Goal: Check status: Check status

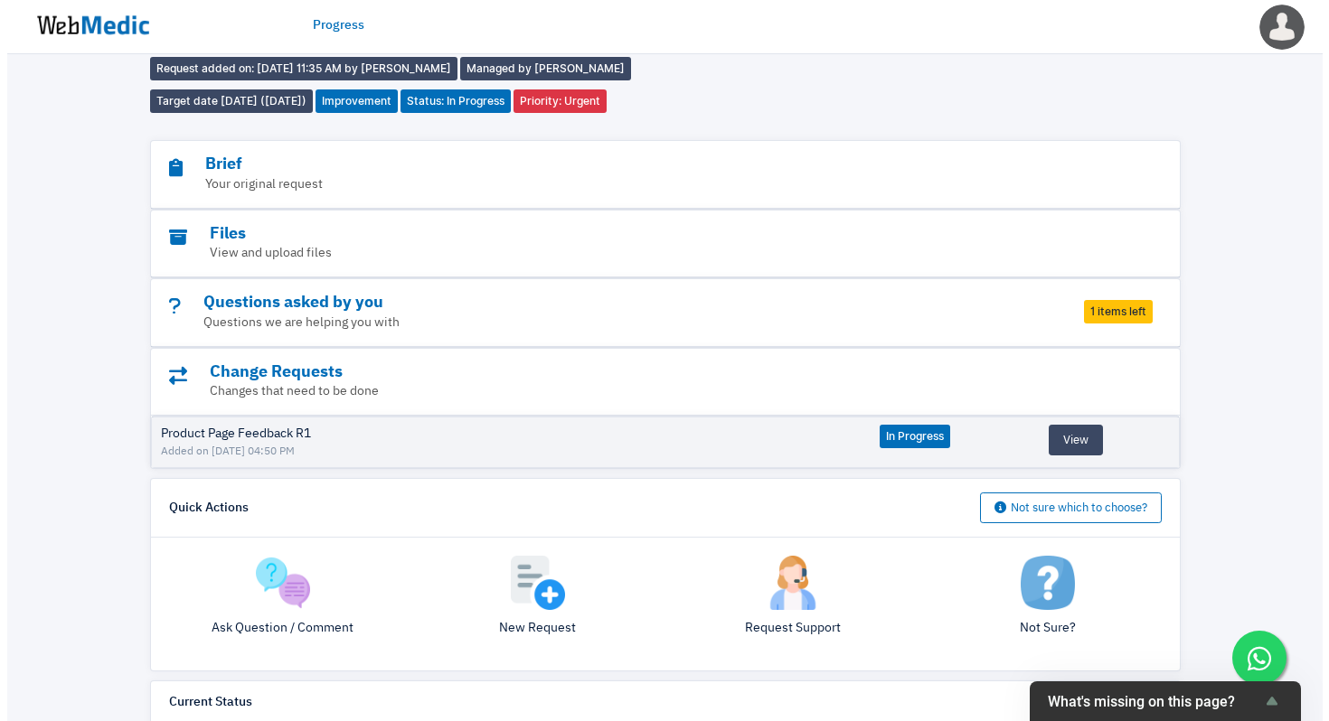
scroll to position [89, 0]
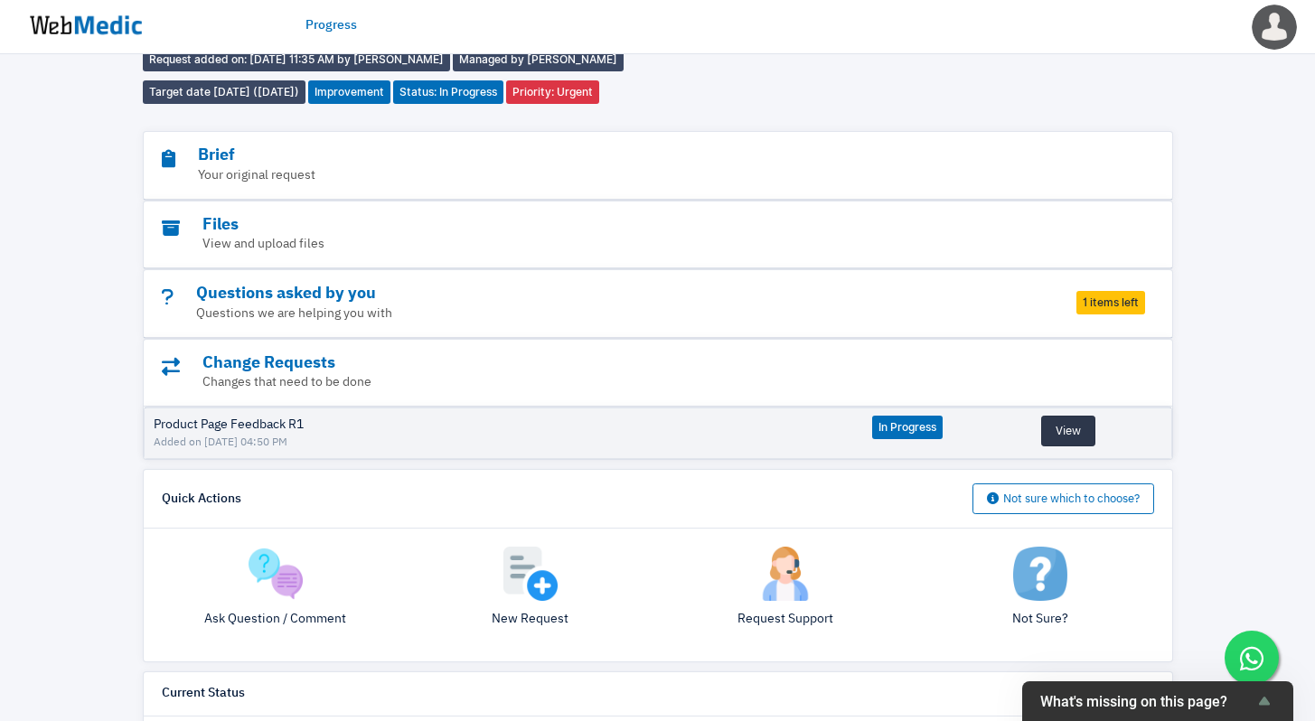
click at [1046, 422] on button "View" at bounding box center [1069, 431] width 54 height 31
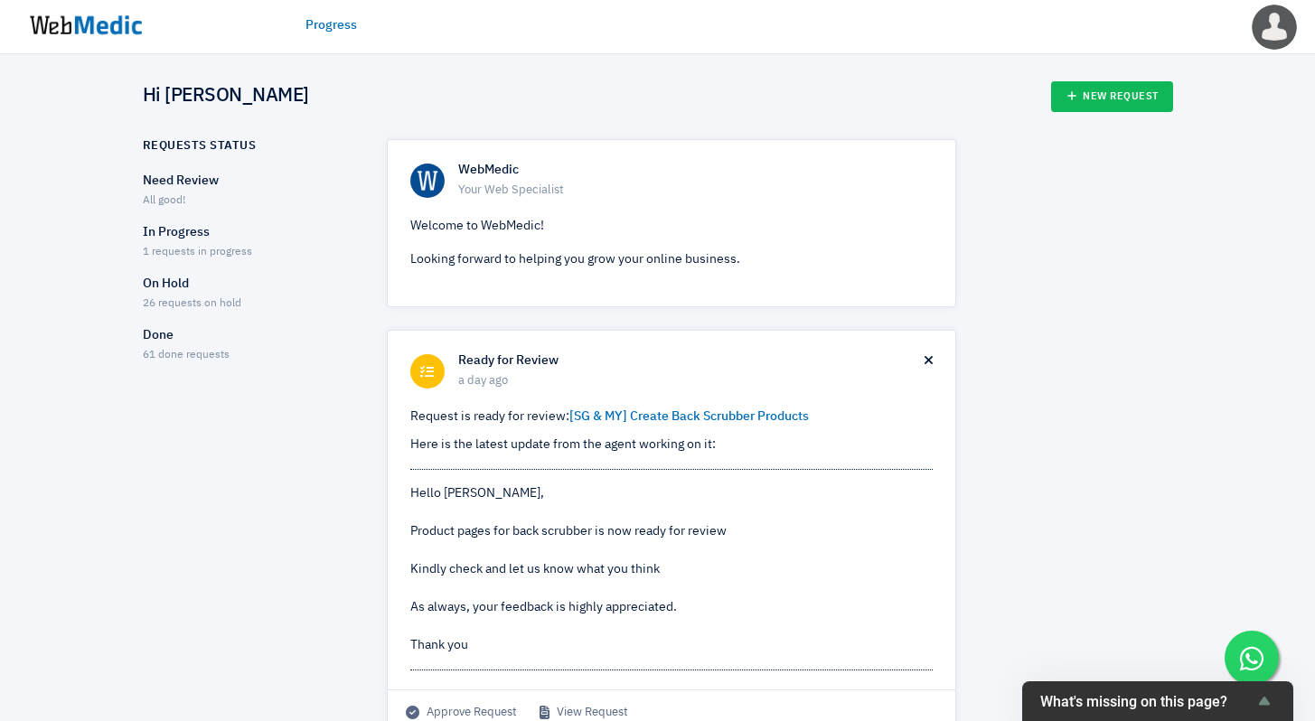
scroll to position [11, 0]
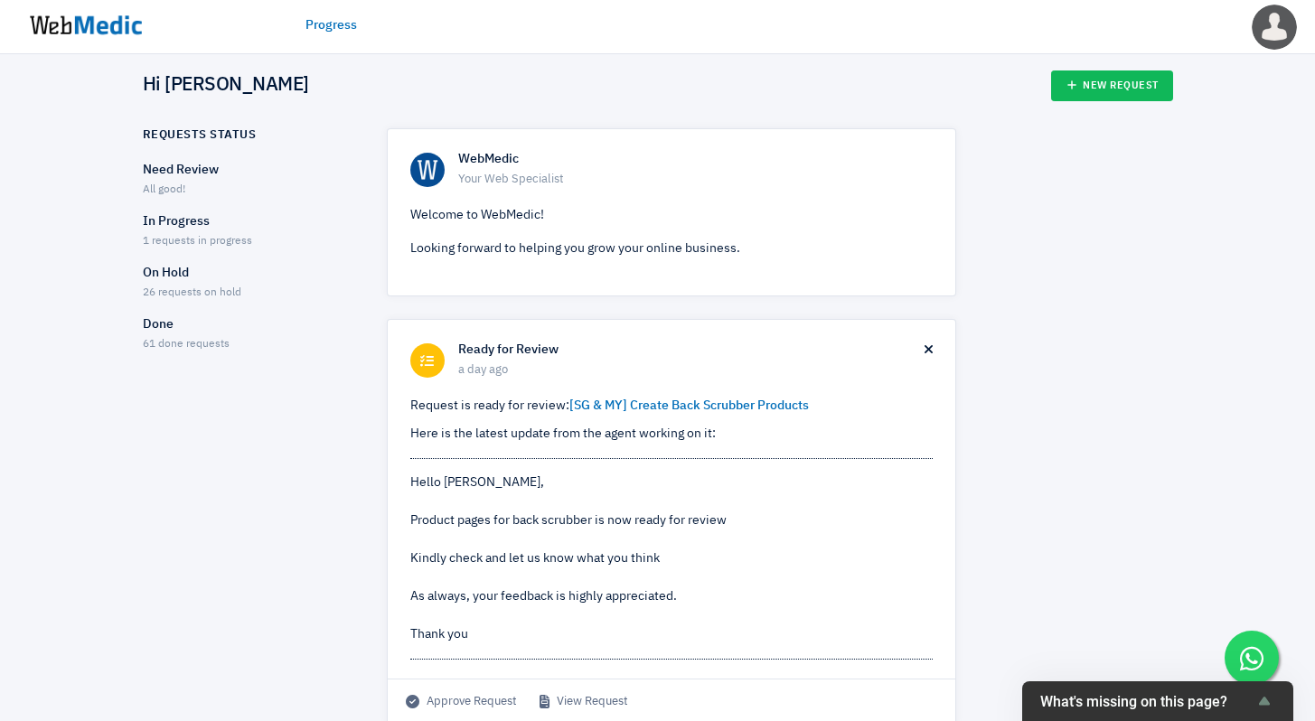
click at [184, 277] on p "On Hold" at bounding box center [249, 273] width 212 height 19
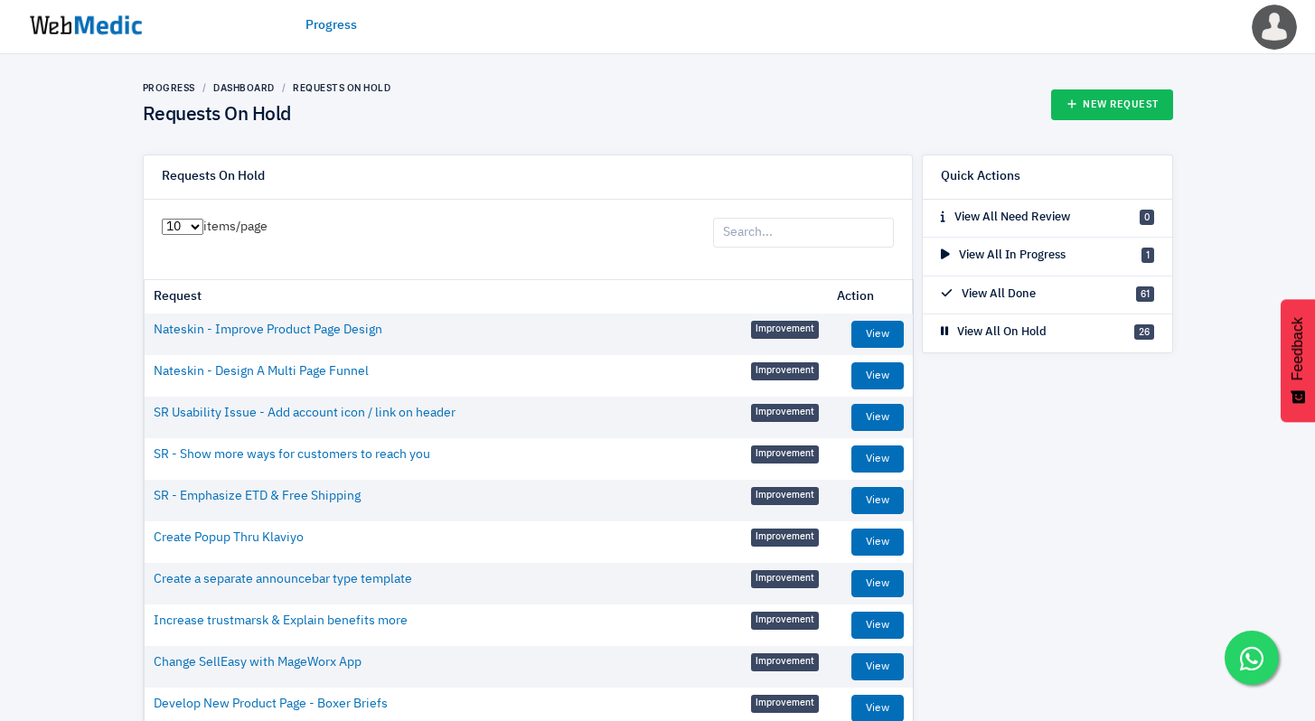
click at [772, 232] on input "search" at bounding box center [803, 233] width 181 height 31
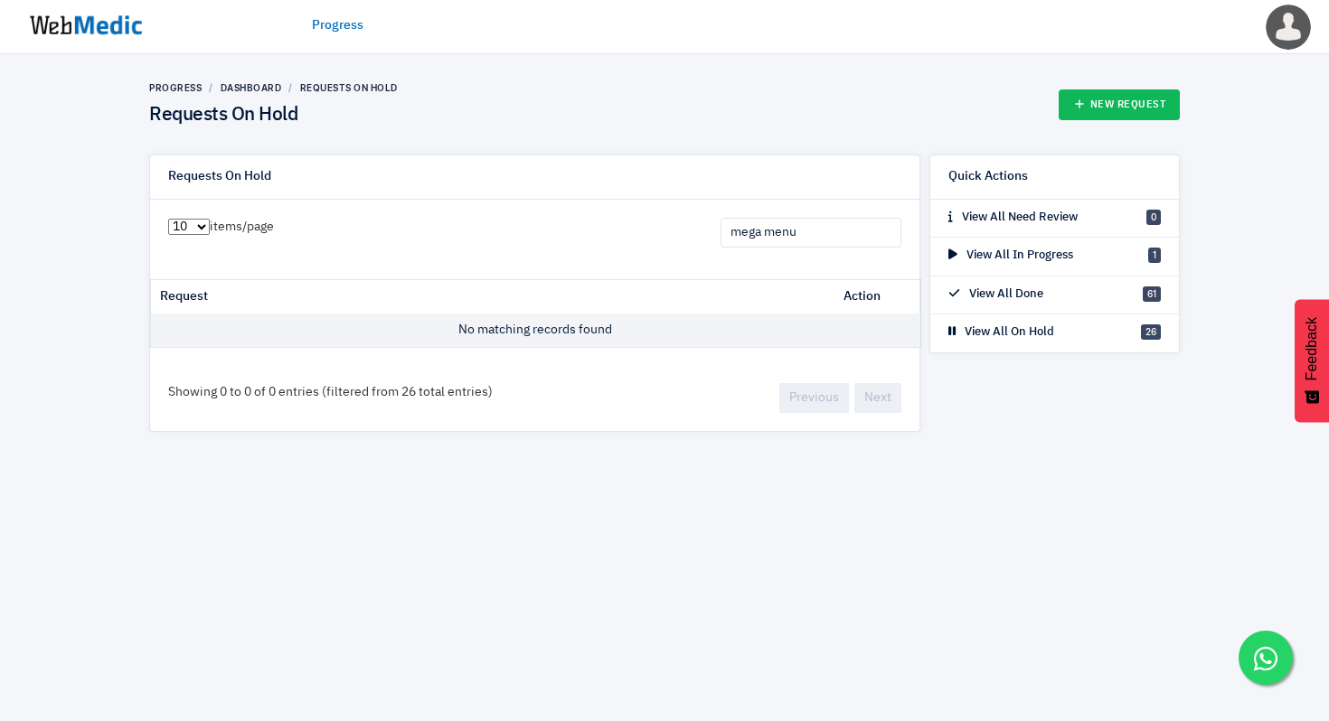
type input "mega menu"
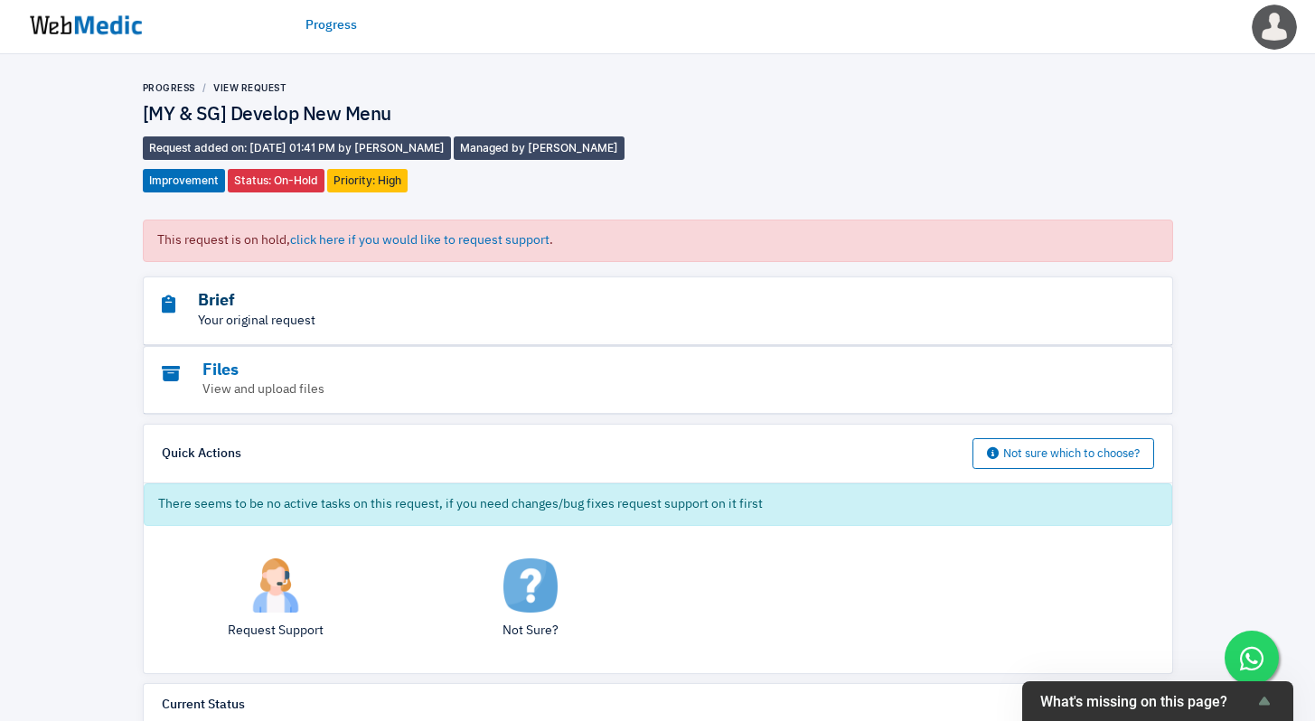
click at [346, 308] on h3 "Brief" at bounding box center [608, 301] width 893 height 21
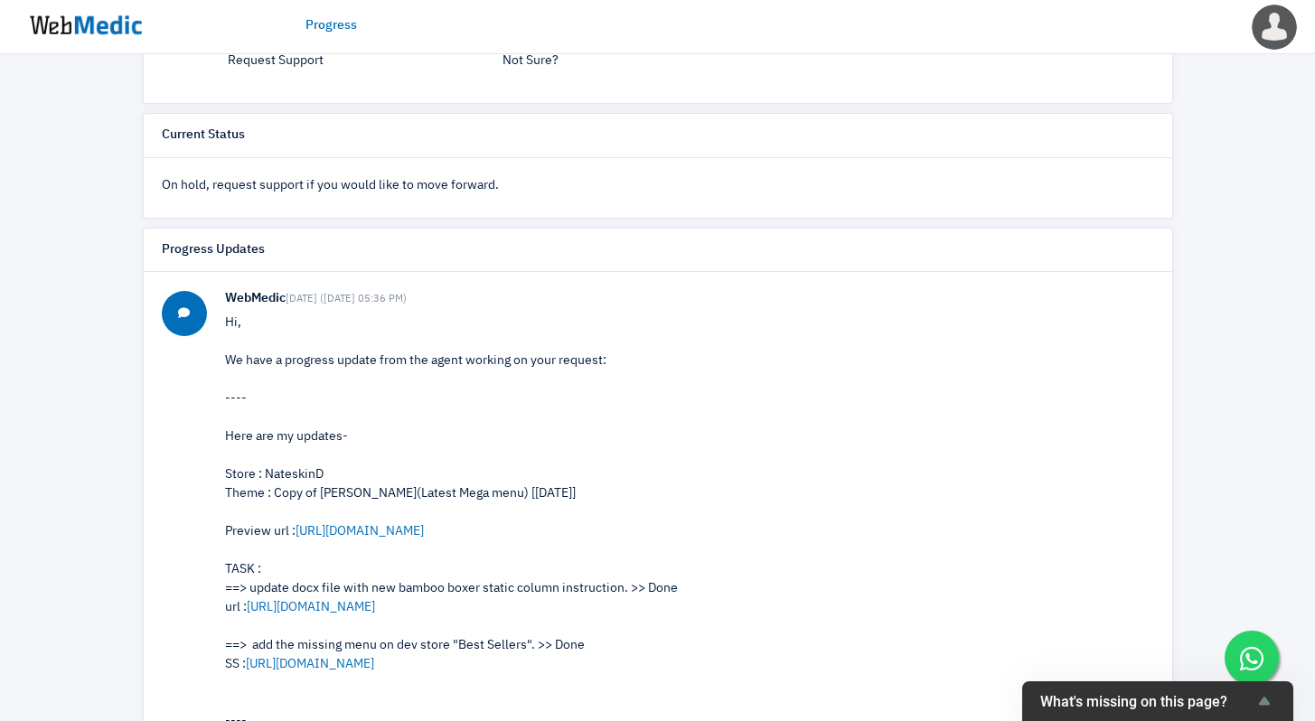
scroll to position [309, 0]
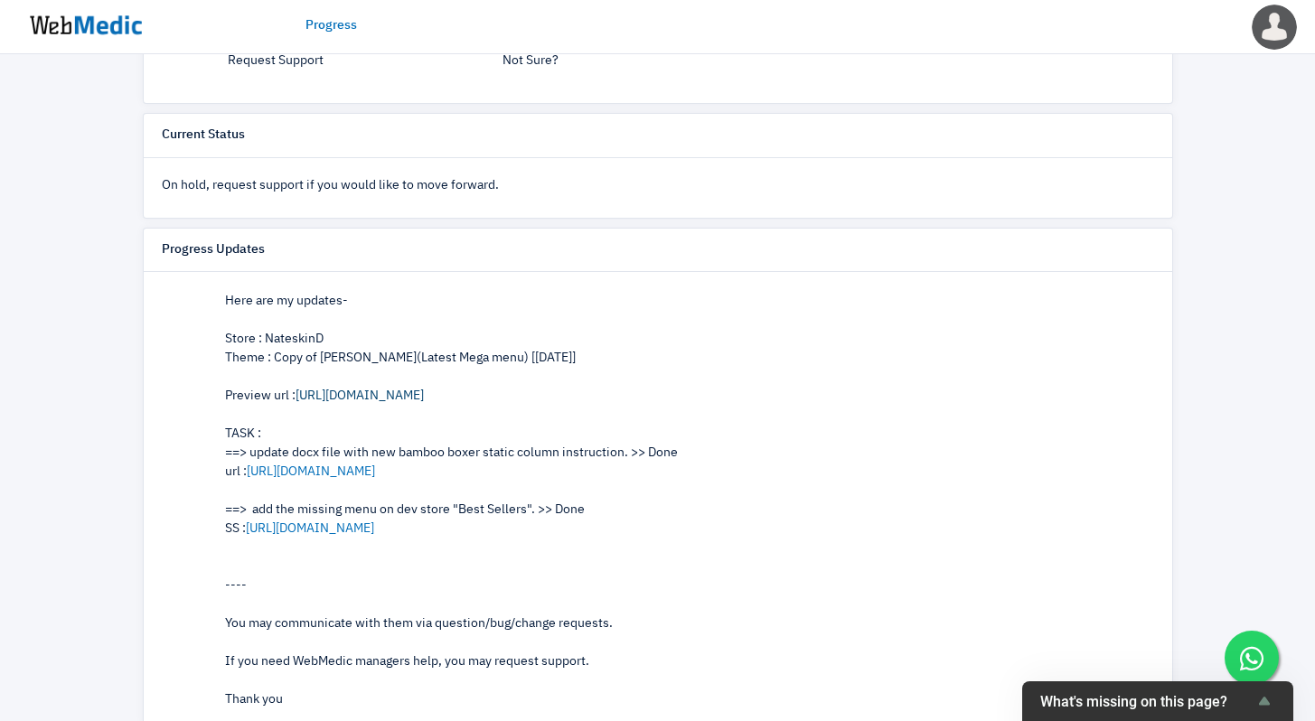
click at [424, 402] on link "https://nateskin-sg-dev.myshopify.com/?_ab=0&amp;_bt=eyJfcmFpbHMiOnsibWVzc2FnZS…" at bounding box center [360, 396] width 128 height 13
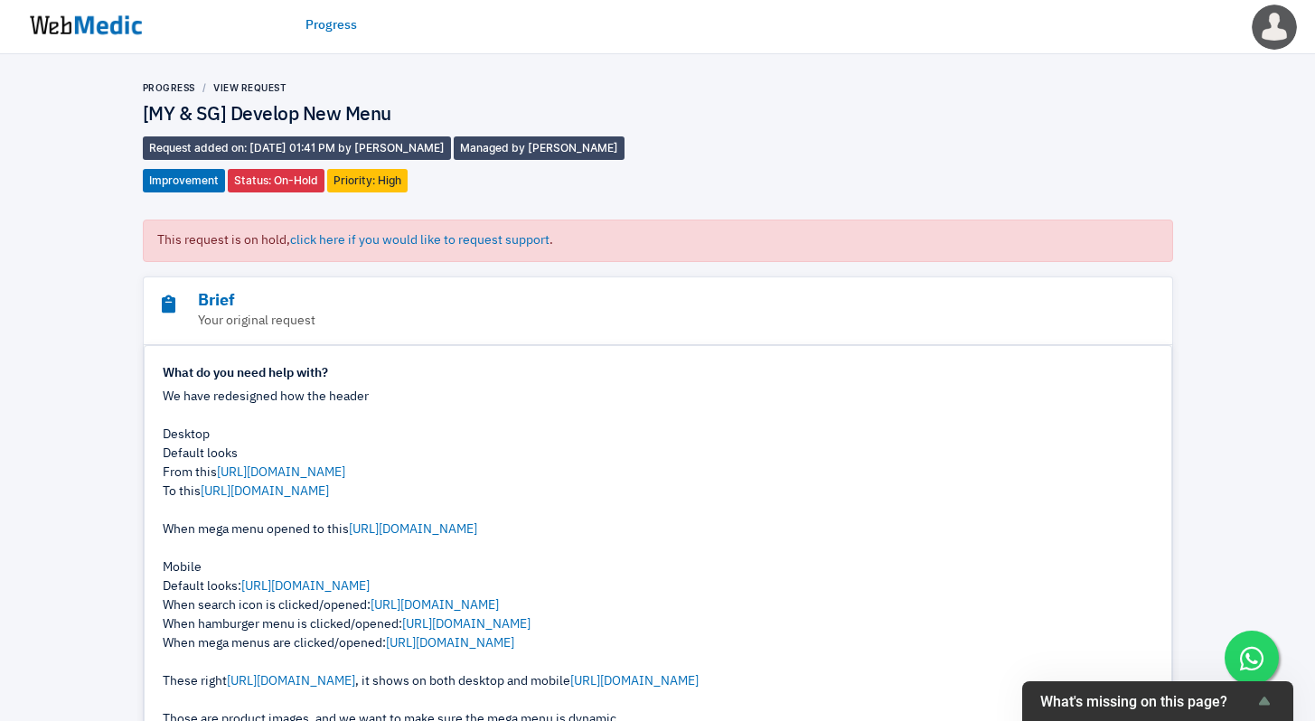
scroll to position [188, 0]
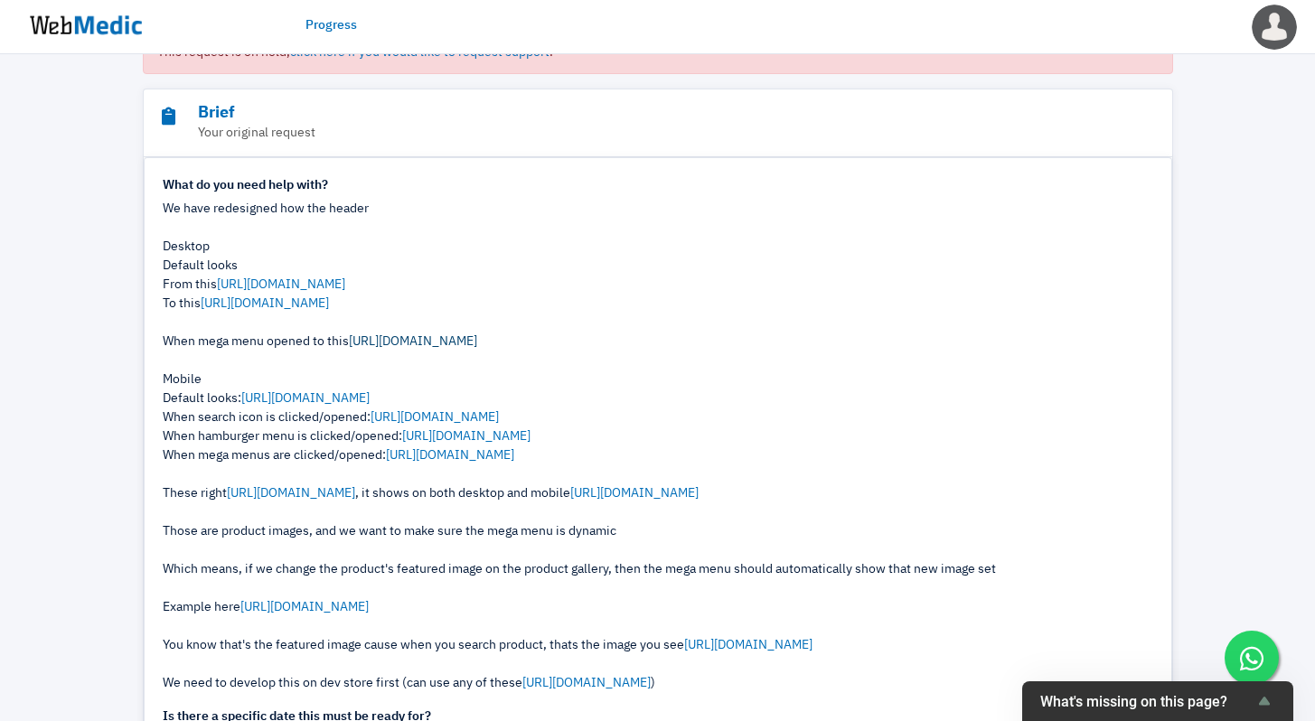
click at [471, 336] on link "https://prnt.sc/GCeyuI8dy9gq" at bounding box center [413, 341] width 128 height 13
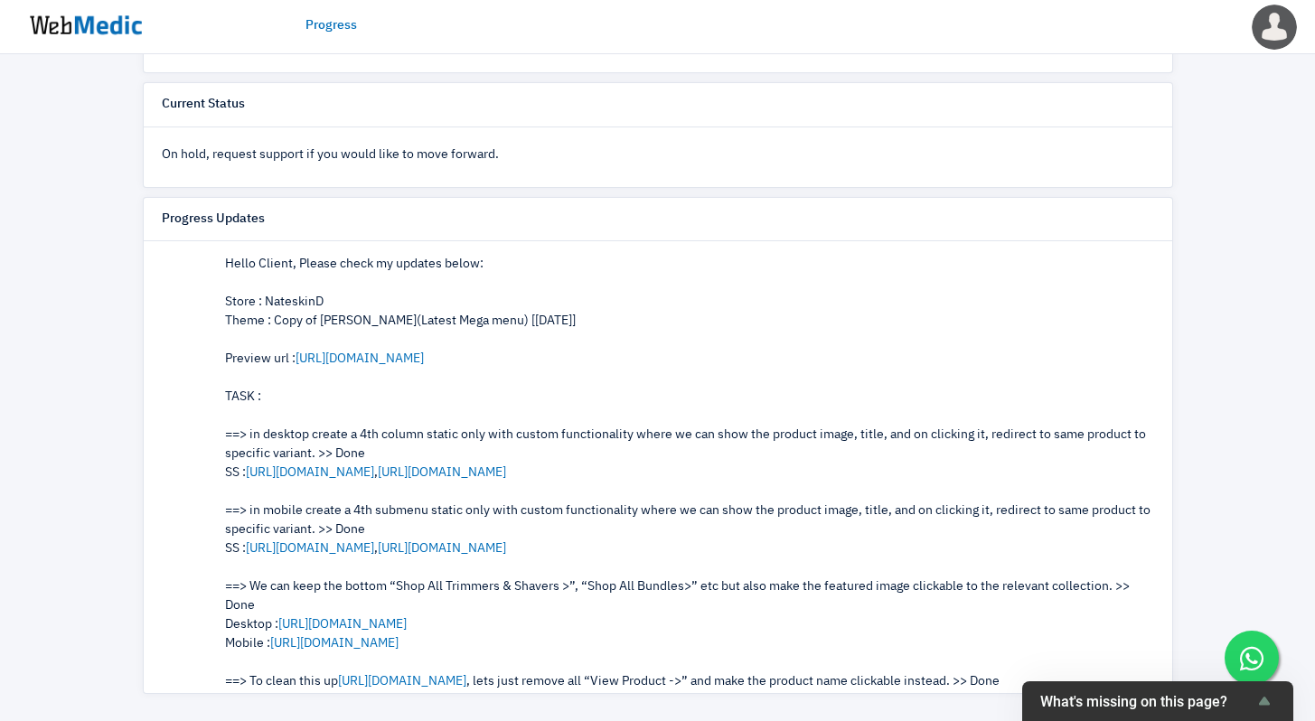
scroll to position [877, 0]
